Goal: Task Accomplishment & Management: Complete application form

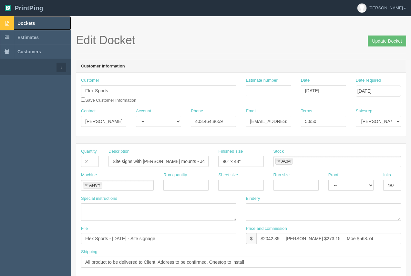
click at [29, 24] on span "Dockets" at bounding box center [25, 23] width 17 height 5
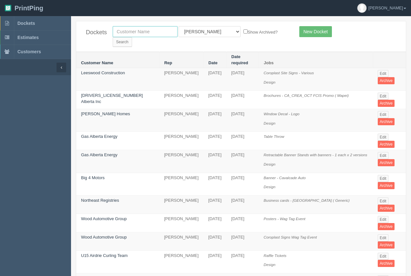
click at [136, 31] on input "text" at bounding box center [145, 31] width 65 height 11
type input "equilibriium"
click at [132, 37] on input "Search" at bounding box center [122, 42] width 19 height 10
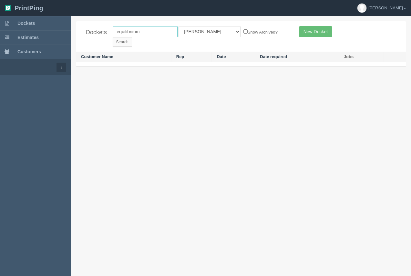
click at [133, 32] on input "equilibriium" at bounding box center [145, 31] width 65 height 11
type input "equilibrium"
click at [113, 37] on input "Search" at bounding box center [122, 42] width 19 height 10
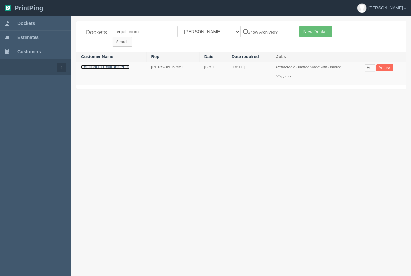
click at [110, 65] on link "Equilibrium Environmental" at bounding box center [105, 67] width 49 height 5
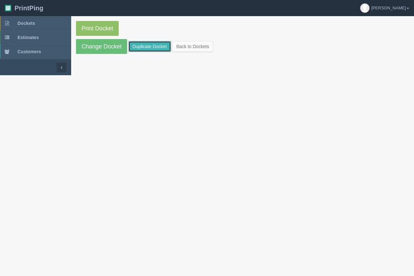
click at [142, 42] on link "Duplicate Docket" at bounding box center [149, 46] width 43 height 11
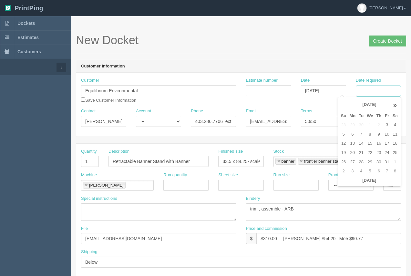
click at [370, 96] on input "Date required" at bounding box center [378, 91] width 45 height 11
click at [349, 143] on td "13" at bounding box center [352, 143] width 9 height 9
click at [386, 136] on td "10" at bounding box center [387, 134] width 8 height 9
type input "[DATE]"
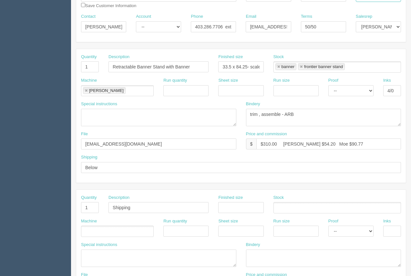
scroll to position [90, 0]
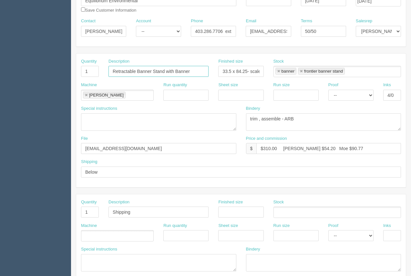
drag, startPoint x: 137, startPoint y: 72, endPoint x: 88, endPoint y: 76, distance: 49.3
click at [103, 71] on div "Quantity 1 Description Retractable Banner Stand with Banner Finished size 33.5 …" at bounding box center [241, 70] width 330 height 24
drag, startPoint x: 176, startPoint y: 69, endPoint x: 129, endPoint y: 70, distance: 46.9
click at [129, 70] on input "Banner Stand with Banner" at bounding box center [159, 71] width 100 height 11
type input "Banner"
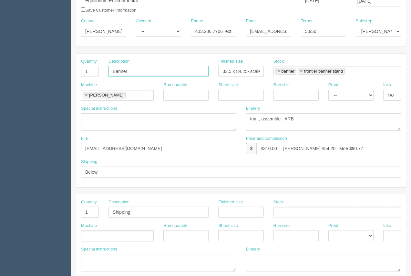
click at [137, 73] on input "Banner" at bounding box center [159, 71] width 100 height 11
drag, startPoint x: 221, startPoint y: 69, endPoint x: 269, endPoint y: 71, distance: 47.8
click at [269, 71] on div "Quantity 1 Description Banner Finished size 33.5 x 84.25- scale file Stock bann…" at bounding box center [241, 70] width 330 height 24
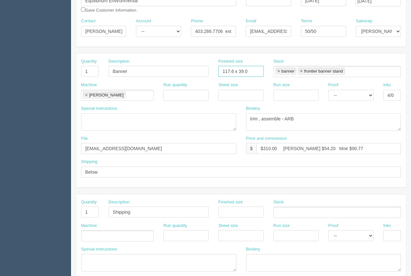
type input "117.6 x 39.06"
click at [301, 71] on link at bounding box center [301, 71] width 4 height 4
type input "banner"
type input "117.6 x 39.06"
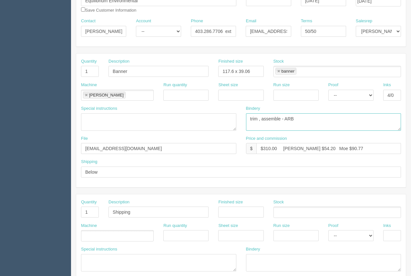
drag, startPoint x: 304, startPoint y: 119, endPoint x: 263, endPoint y: 125, distance: 42.1
click at [263, 125] on textarea "trim , assemble - ARB" at bounding box center [323, 121] width 155 height 17
type textarea "trim , hem, grommet"
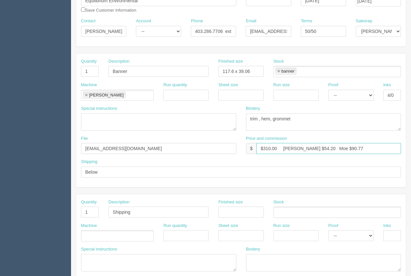
drag, startPoint x: 278, startPoint y: 147, endPoint x: 266, endPoint y: 146, distance: 12.6
click at [266, 146] on input "$310.00 [PERSON_NAME] $54.20 Moe $90.77" at bounding box center [329, 148] width 145 height 11
type input "$210.674 [PERSON_NAME] $54.20 Moe $90.77"
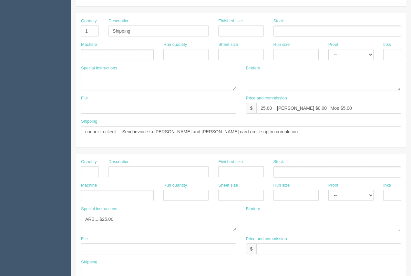
scroll to position [272, 0]
drag, startPoint x: 136, startPoint y: 219, endPoint x: 101, endPoint y: 216, distance: 34.7
click at [101, 216] on textarea "ARB....$25.00" at bounding box center [158, 221] width 155 height 17
type textarea "ARB....$61.56 #12654"
drag, startPoint x: 91, startPoint y: 25, endPoint x: 87, endPoint y: 25, distance: 4.2
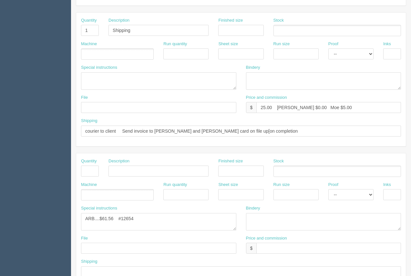
click at [87, 25] on div "Quantity 1" at bounding box center [90, 26] width 18 height 19
drag, startPoint x: 89, startPoint y: 29, endPoint x: 84, endPoint y: 29, distance: 5.9
click at [84, 29] on input "1" at bounding box center [90, 30] width 18 height 11
drag, startPoint x: 349, startPoint y: 110, endPoint x: 225, endPoint y: 116, distance: 124.9
click at [225, 116] on div "File Price and commission $ 25.00 [PERSON_NAME] $0.00 Moe $5.00" at bounding box center [241, 107] width 330 height 24
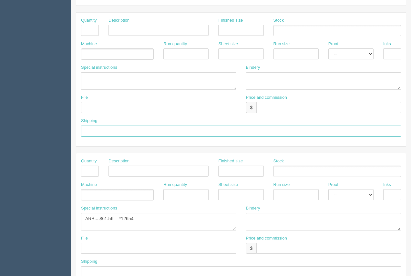
drag, startPoint x: 285, startPoint y: 135, endPoint x: 153, endPoint y: 133, distance: 132.2
click at [49, 125] on section "Dockets Estimates Customers" at bounding box center [205, 29] width 411 height 571
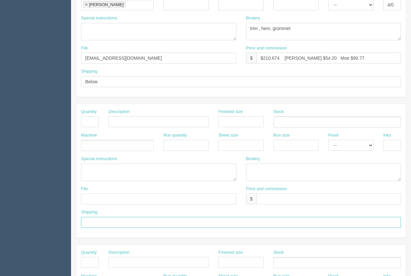
scroll to position [171, 0]
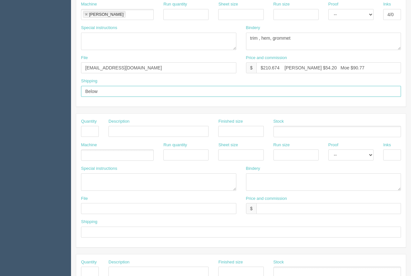
drag, startPoint x: 112, startPoint y: 90, endPoint x: 52, endPoint y: 89, distance: 60.1
click at [52, 89] on section "Dockets Estimates Customers" at bounding box center [205, 130] width 411 height 571
type input "Call / Email for pick up"
drag, startPoint x: 280, startPoint y: 68, endPoint x: 266, endPoint y: 67, distance: 14.2
click at [266, 67] on input "$210.674 [PERSON_NAME] $54.20 Moe $90.77" at bounding box center [329, 67] width 145 height 11
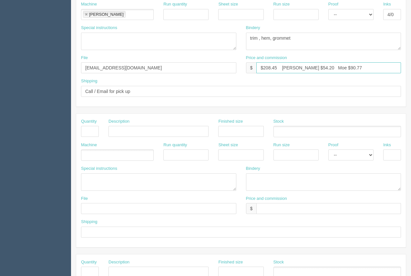
drag, startPoint x: 304, startPoint y: 68, endPoint x: 293, endPoint y: 68, distance: 11.0
click at [293, 68] on input "$208.45 [PERSON_NAME] $54.20 Moe $90.77" at bounding box center [329, 67] width 145 height 11
drag, startPoint x: 337, startPoint y: 68, endPoint x: 321, endPoint y: 70, distance: 15.3
click at [321, 70] on input "$208.45 [PERSON_NAME] $38.40 Moe $90.77" at bounding box center [329, 67] width 145 height 11
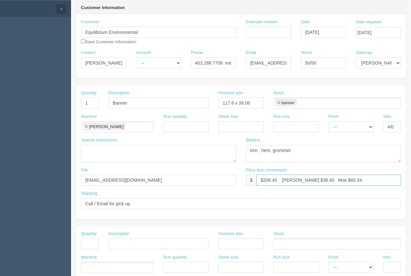
scroll to position [60, 0]
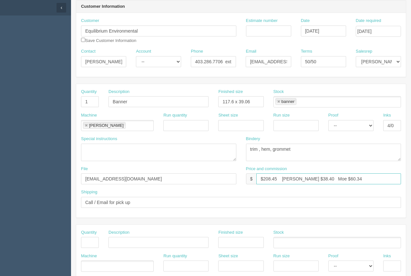
type input "$208.45 [PERSON_NAME] $38.40 Moe $60.34"
click at [270, 31] on input "Estimate number" at bounding box center [268, 31] width 45 height 11
type input "92774"
click at [291, 150] on textarea "trim , assemble - ARB" at bounding box center [323, 152] width 155 height 17
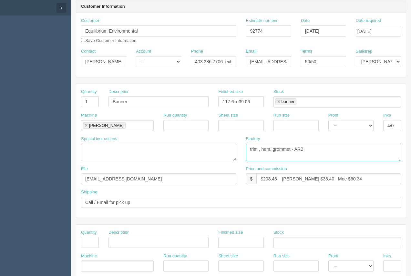
type textarea "trim , hem, grommet - ARB"
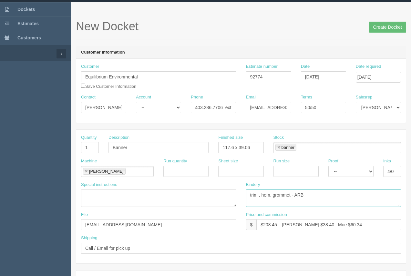
scroll to position [0, 0]
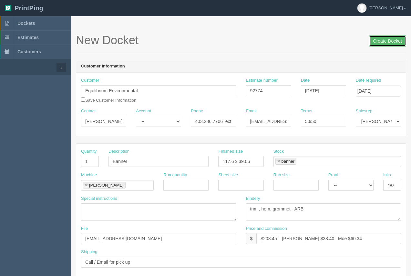
click at [391, 37] on input "Create Docket" at bounding box center [387, 41] width 37 height 11
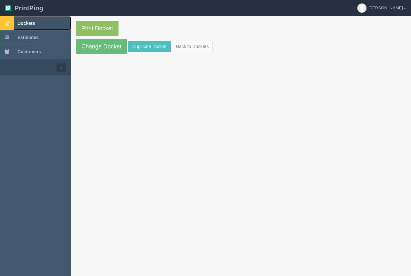
click at [30, 24] on span "Dockets" at bounding box center [25, 23] width 17 height 5
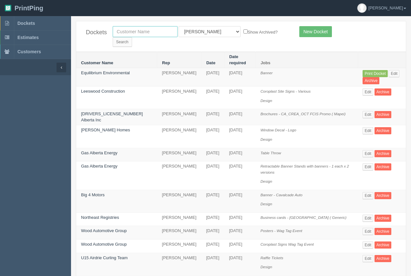
click at [161, 29] on input "text" at bounding box center [145, 31] width 65 height 11
type input "cleanco"
click at [132, 37] on input "Search" at bounding box center [122, 42] width 19 height 10
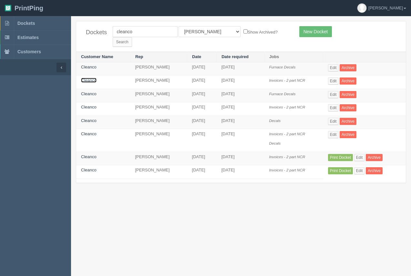
click at [86, 78] on link "Cleanco" at bounding box center [89, 80] width 16 height 5
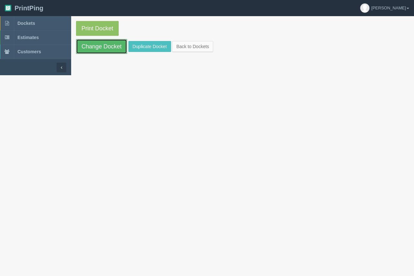
click at [97, 48] on link "Change Docket" at bounding box center [101, 46] width 51 height 15
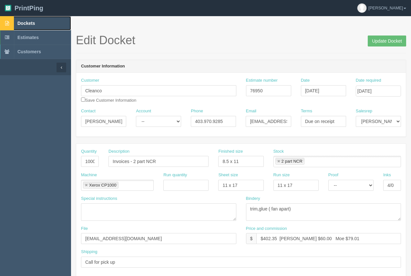
click at [21, 22] on span "Dockets" at bounding box center [25, 23] width 17 height 5
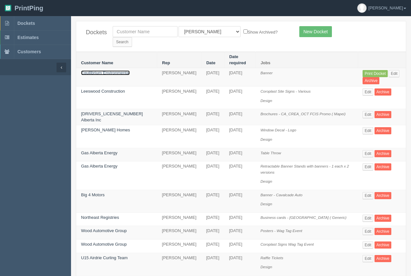
click at [98, 70] on link "Equilibrium Environmental" at bounding box center [105, 72] width 49 height 5
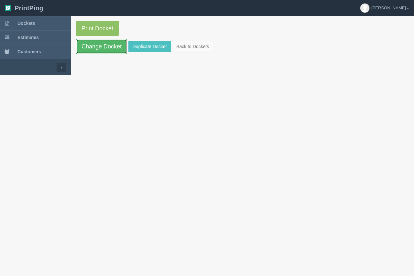
click at [110, 49] on link "Change Docket" at bounding box center [101, 46] width 51 height 15
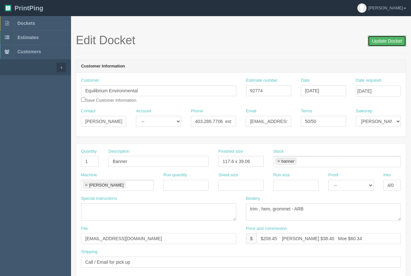
click at [376, 39] on input "Update Docket" at bounding box center [387, 41] width 38 height 11
